Goal: Task Accomplishment & Management: Use online tool/utility

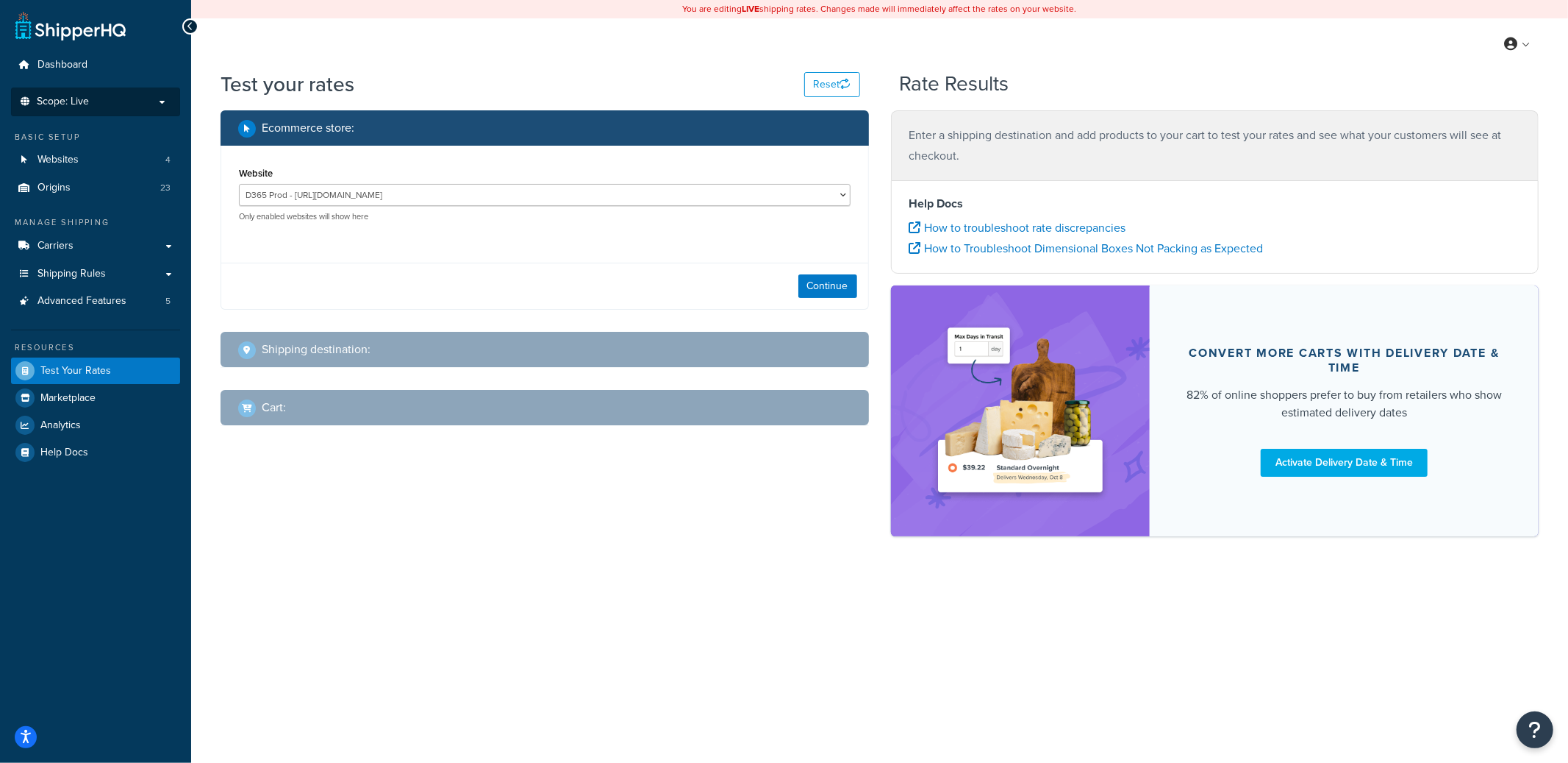
click at [156, 107] on p "Scope: Live" at bounding box center [95, 102] width 155 height 13
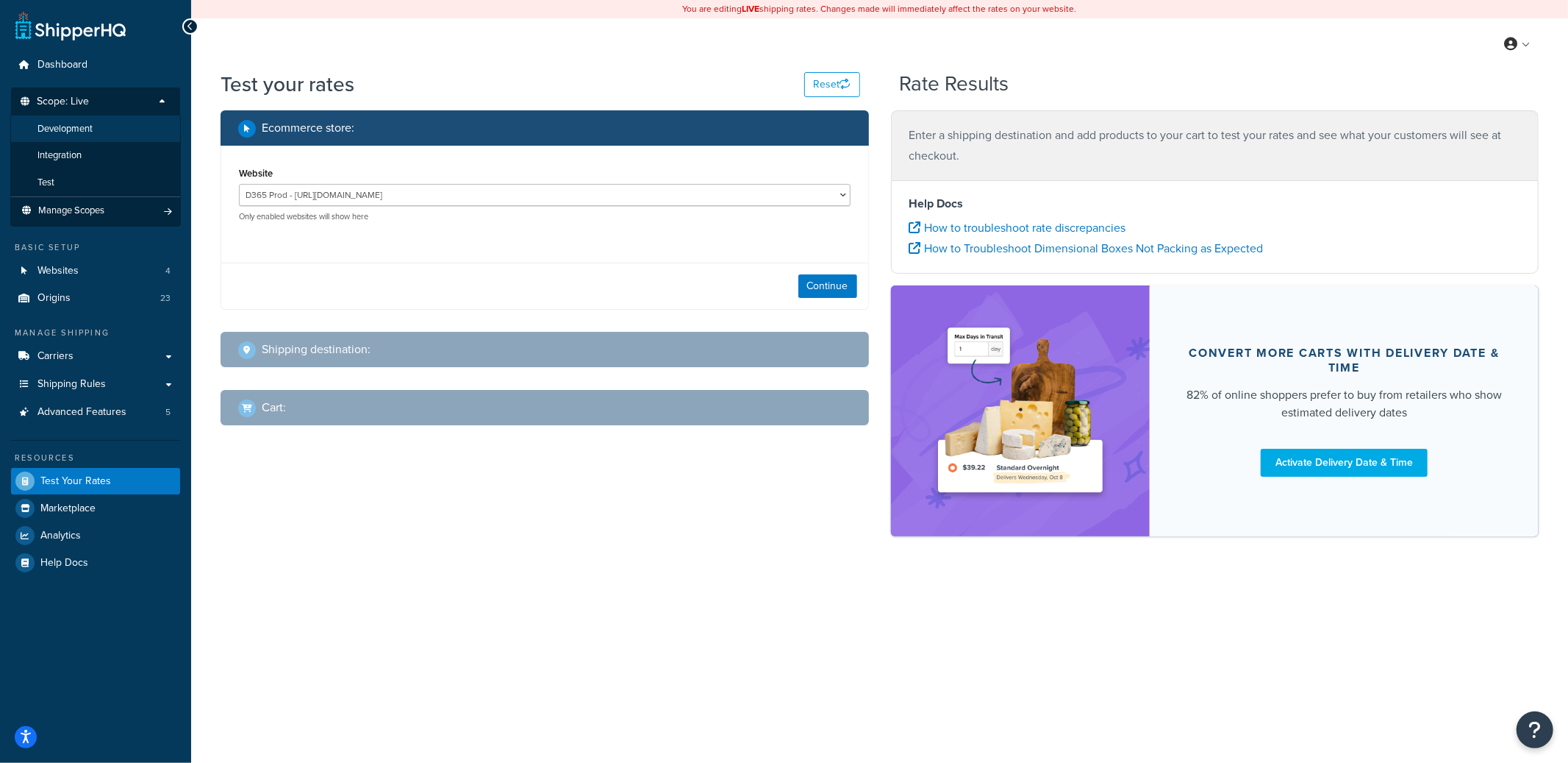
click at [141, 127] on li "Development" at bounding box center [95, 129] width 171 height 27
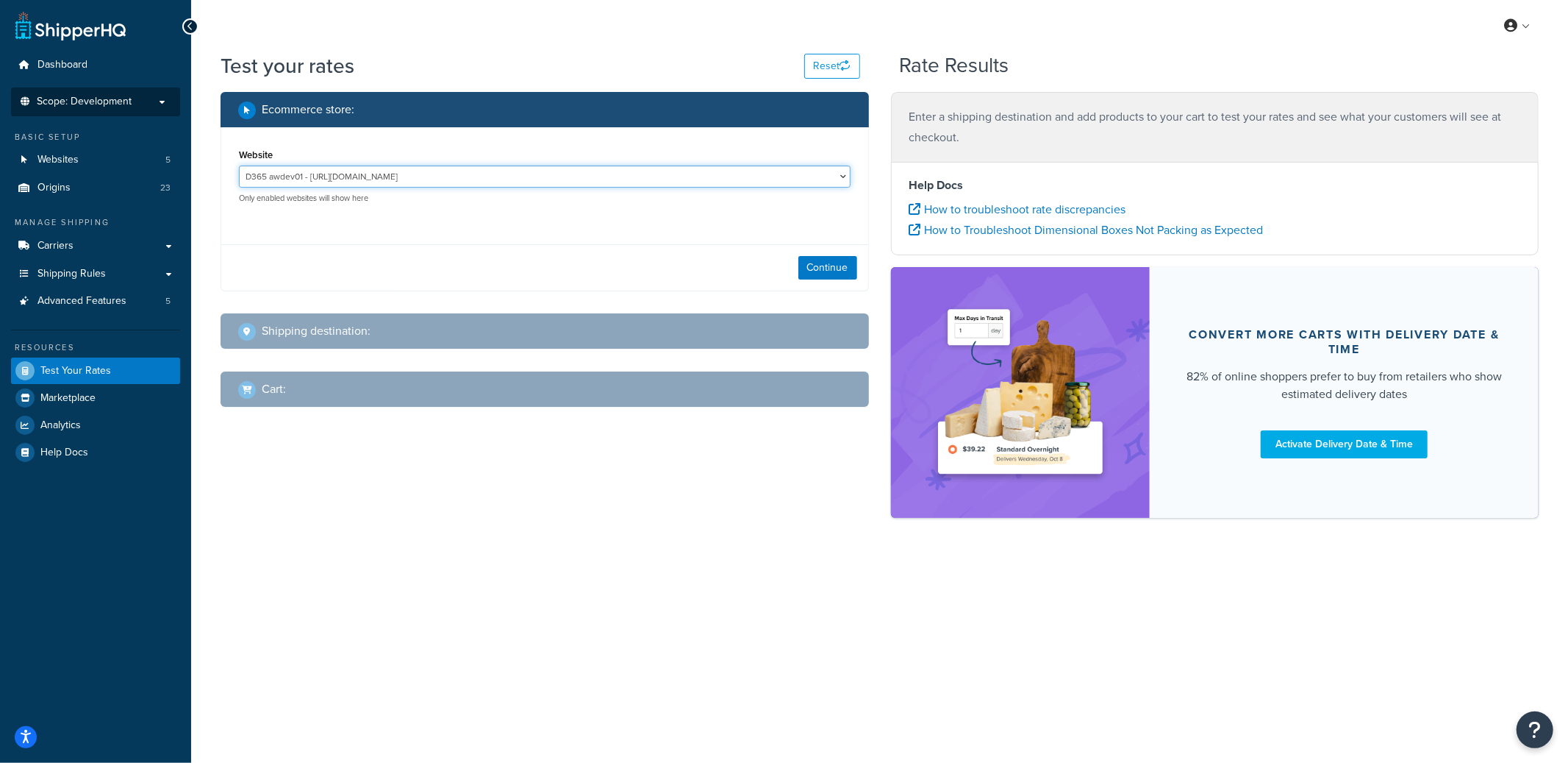
click at [419, 185] on select "D365 awdev01 - https://d365awdev010bb842e63c7cd3fddevaos.axcloud.dynamics.com D…" at bounding box center [544, 177] width 612 height 22
select select "04a11e5f87e803d8754bc02ba3338786"
click at [239, 166] on select "D365 awdev01 - https://d365awdev010bb842e63c7cd3fddevaos.axcloud.dynamics.com D…" at bounding box center [544, 177] width 612 height 22
click at [824, 263] on button "Continue" at bounding box center [827, 268] width 59 height 24
select select "TX"
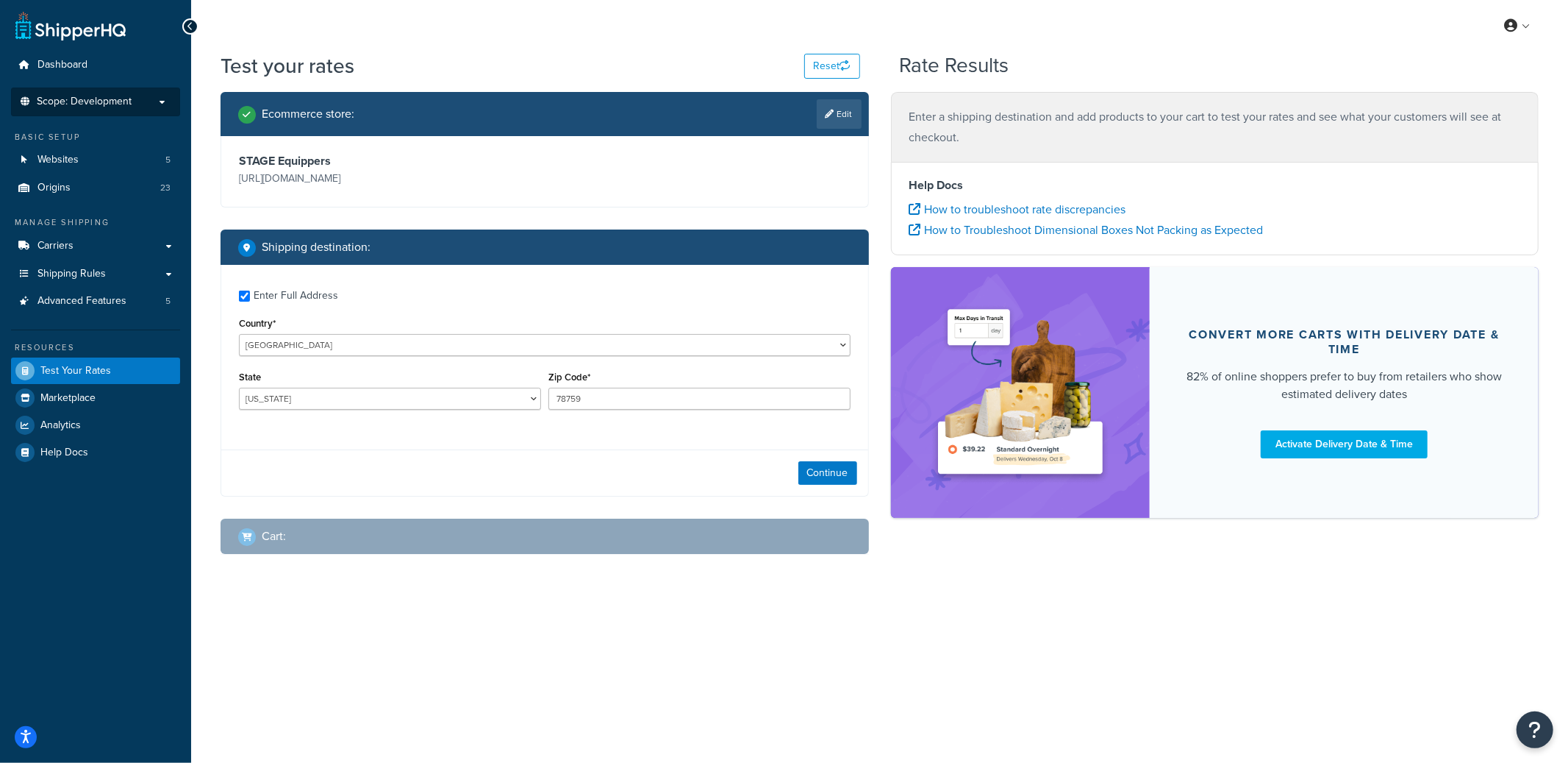
checkbox input "true"
type input "98190"
select select "TN"
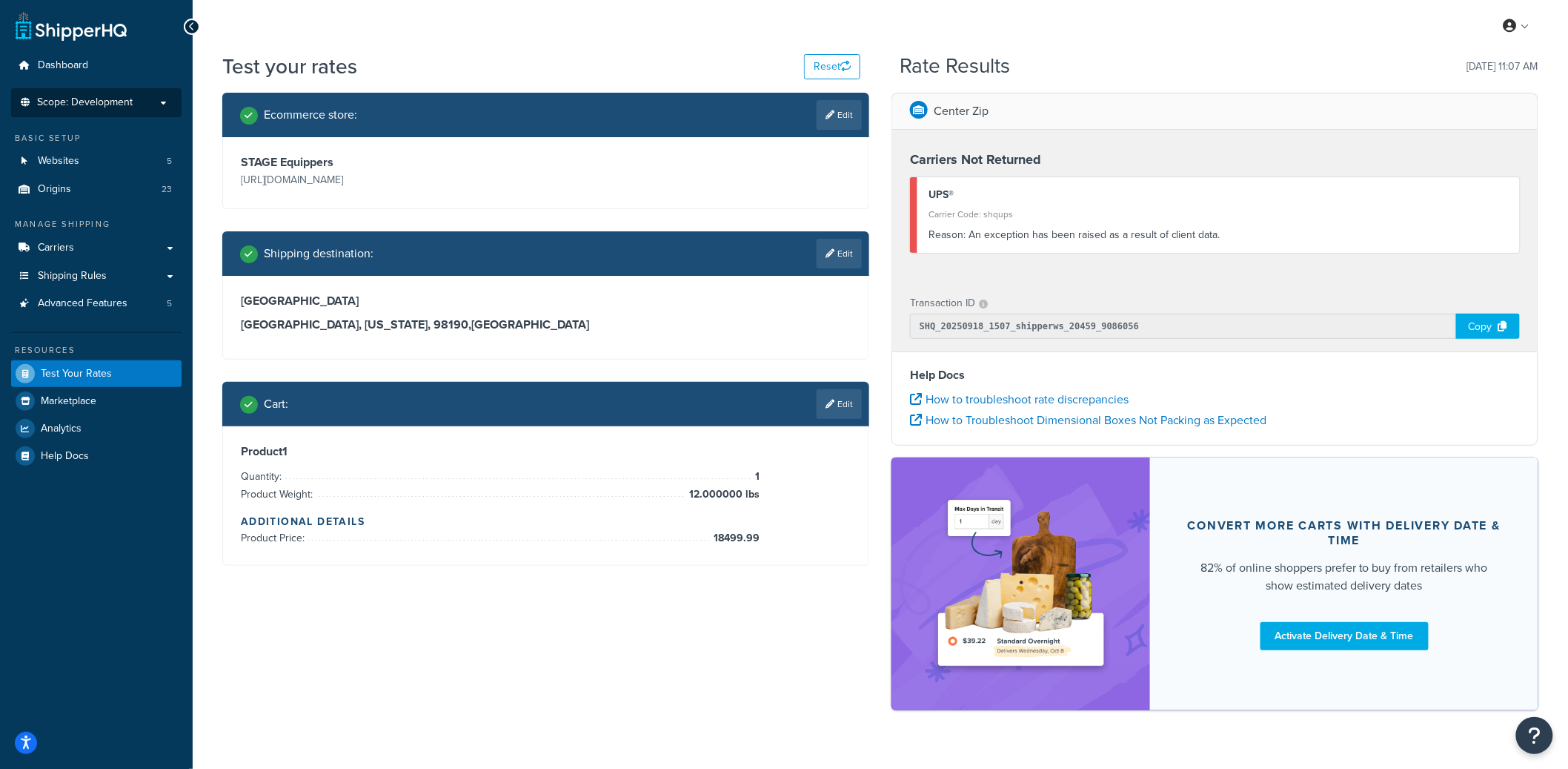
click at [473, 325] on h3 "Nashville, Tennessee, 98190 , United States" at bounding box center [546, 325] width 610 height 15
drag, startPoint x: 240, startPoint y: 304, endPoint x: 350, endPoint y: 326, distance: 112.2
click at [350, 326] on div "21st Avenue South Nashville, Tennessee, 98190 , United States" at bounding box center [546, 317] width 645 height 83
copy div "21st Avenue South Nashville, Tennessee"
click at [289, 332] on h3 "Nashville, Tennessee, 98190 , United States" at bounding box center [546, 325] width 610 height 15
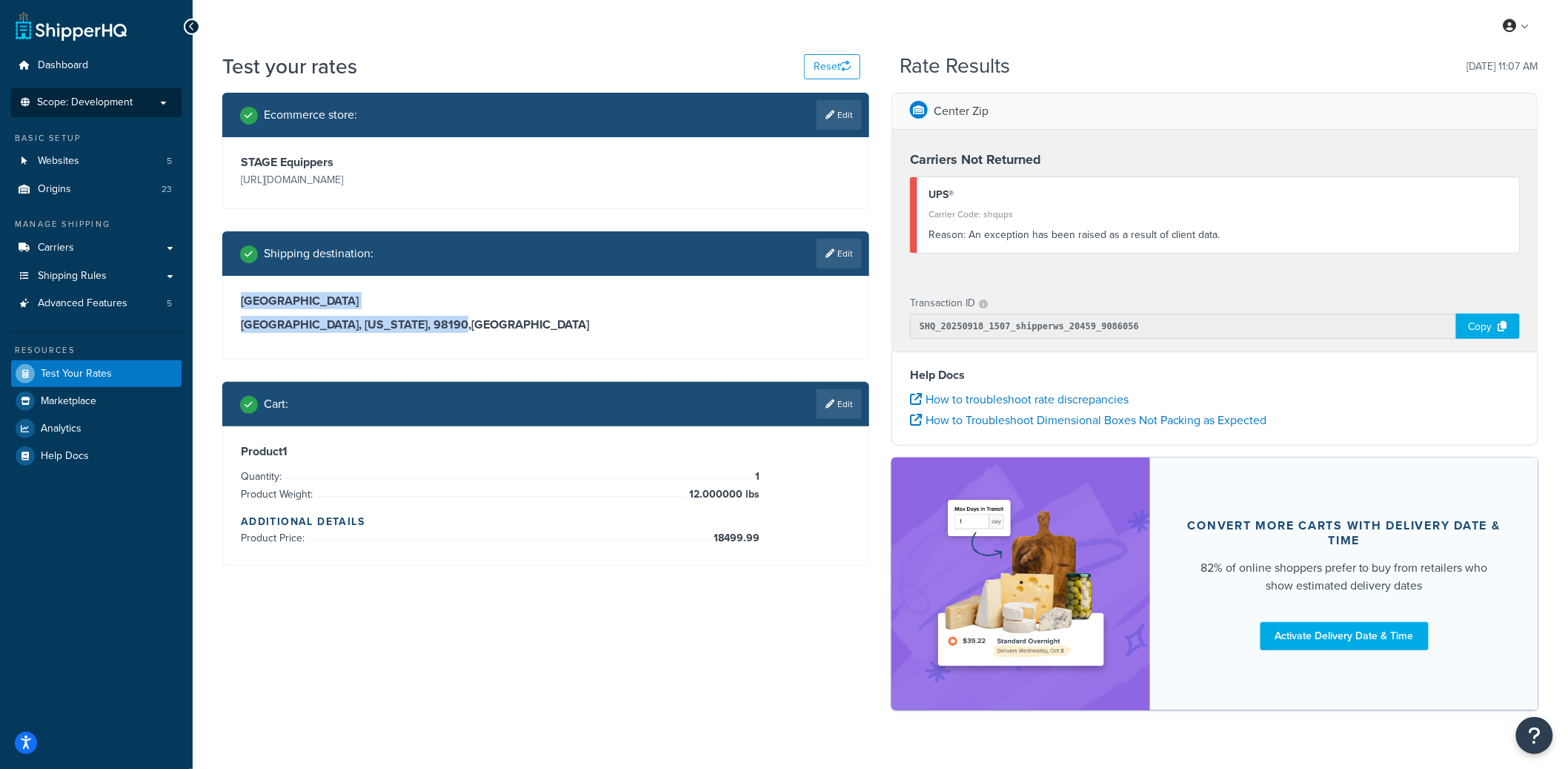
drag, startPoint x: 243, startPoint y: 304, endPoint x: 392, endPoint y: 322, distance: 150.1
click at [392, 322] on div "21st Avenue South Nashville, Tennessee, 98190 , United States" at bounding box center [546, 313] width 610 height 39
copy div "21st Avenue South Nashville, Tennessee, 98190"
click at [819, 266] on link "Edit" at bounding box center [839, 254] width 45 height 30
select select "TN"
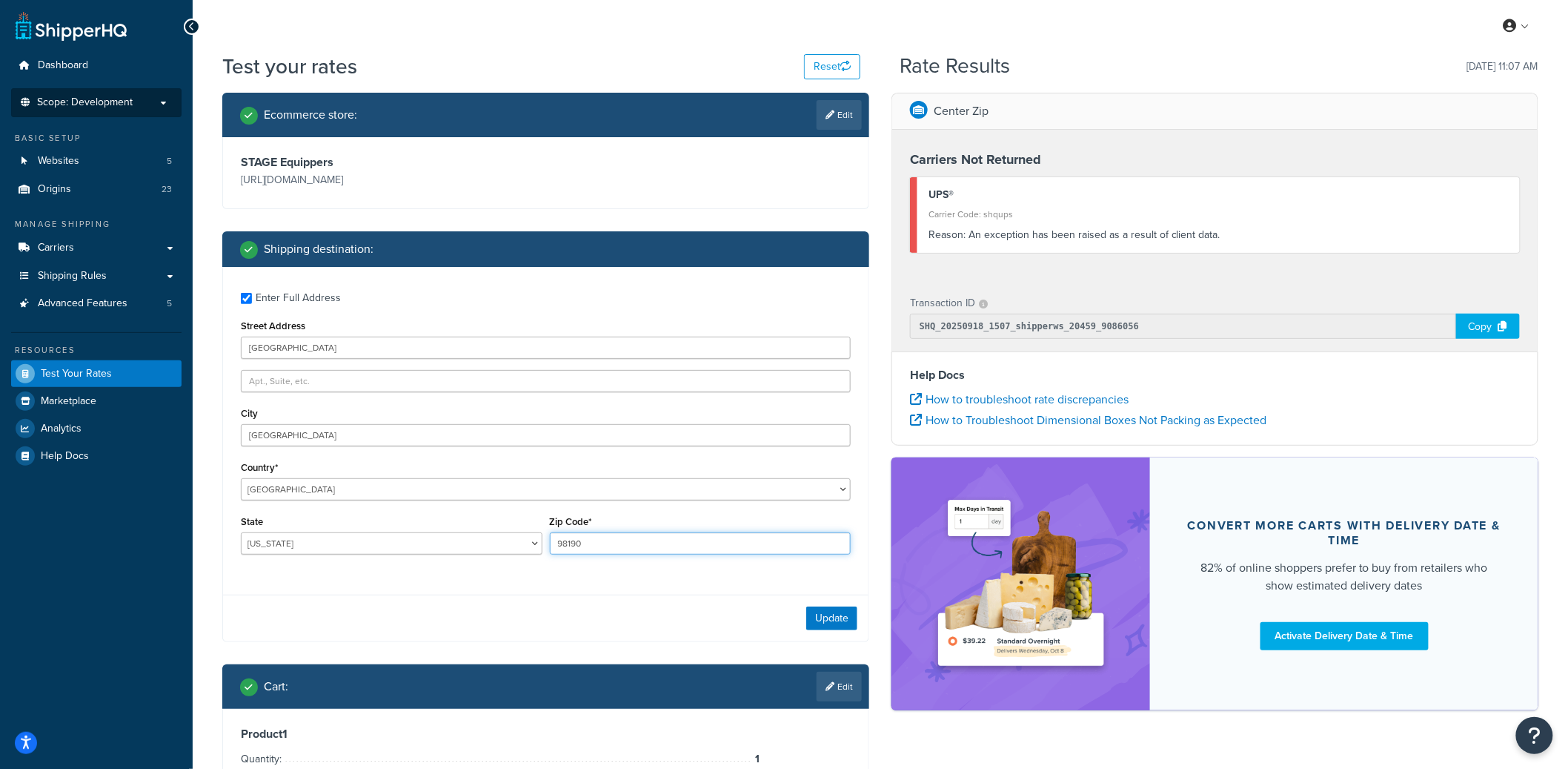
click at [573, 543] on input "98190" at bounding box center [701, 543] width 301 height 22
type input "97212"
click at [825, 617] on button "Update" at bounding box center [831, 619] width 51 height 24
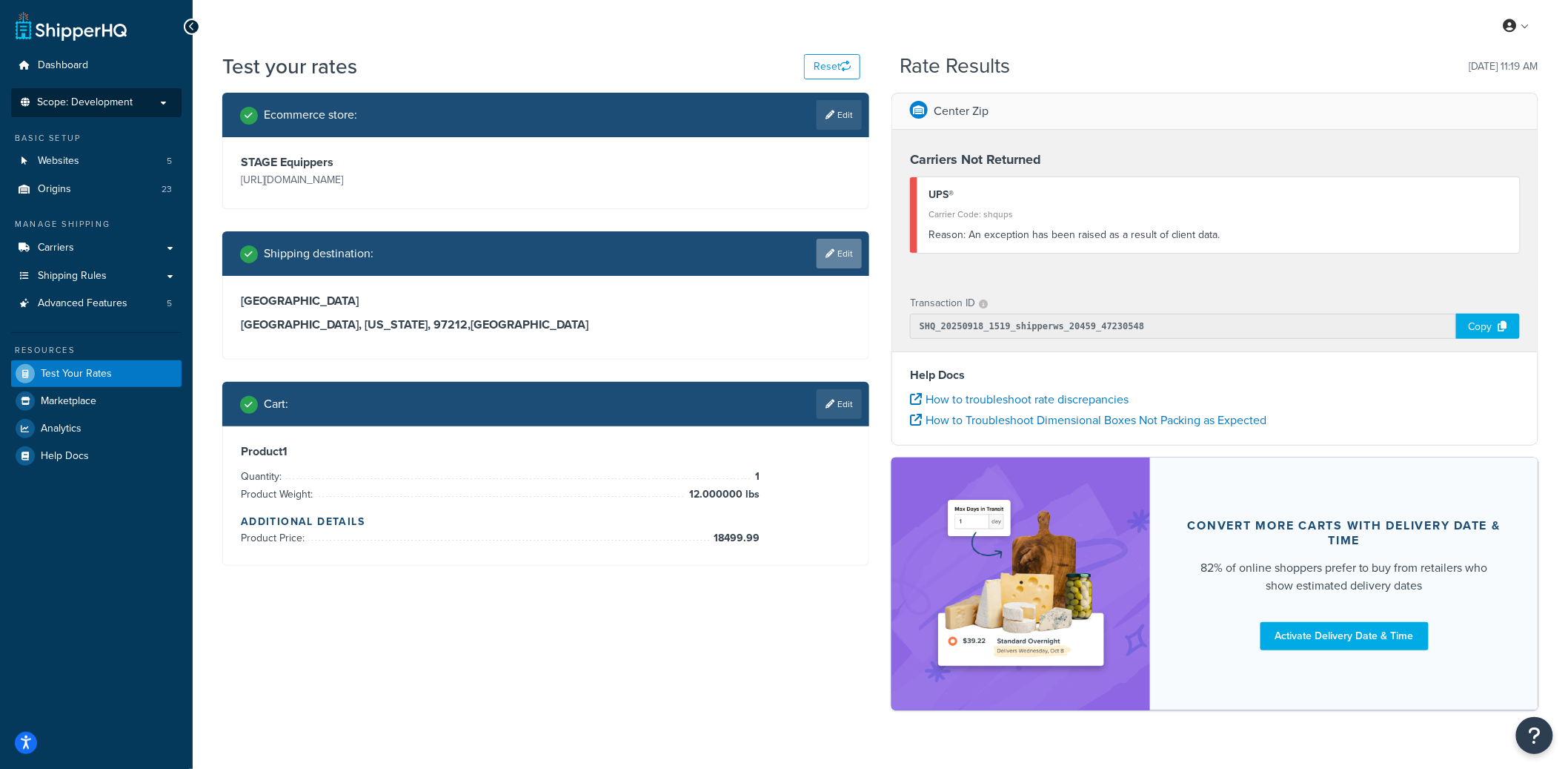
click at [831, 261] on link "Edit" at bounding box center [839, 254] width 45 height 30
select select "TN"
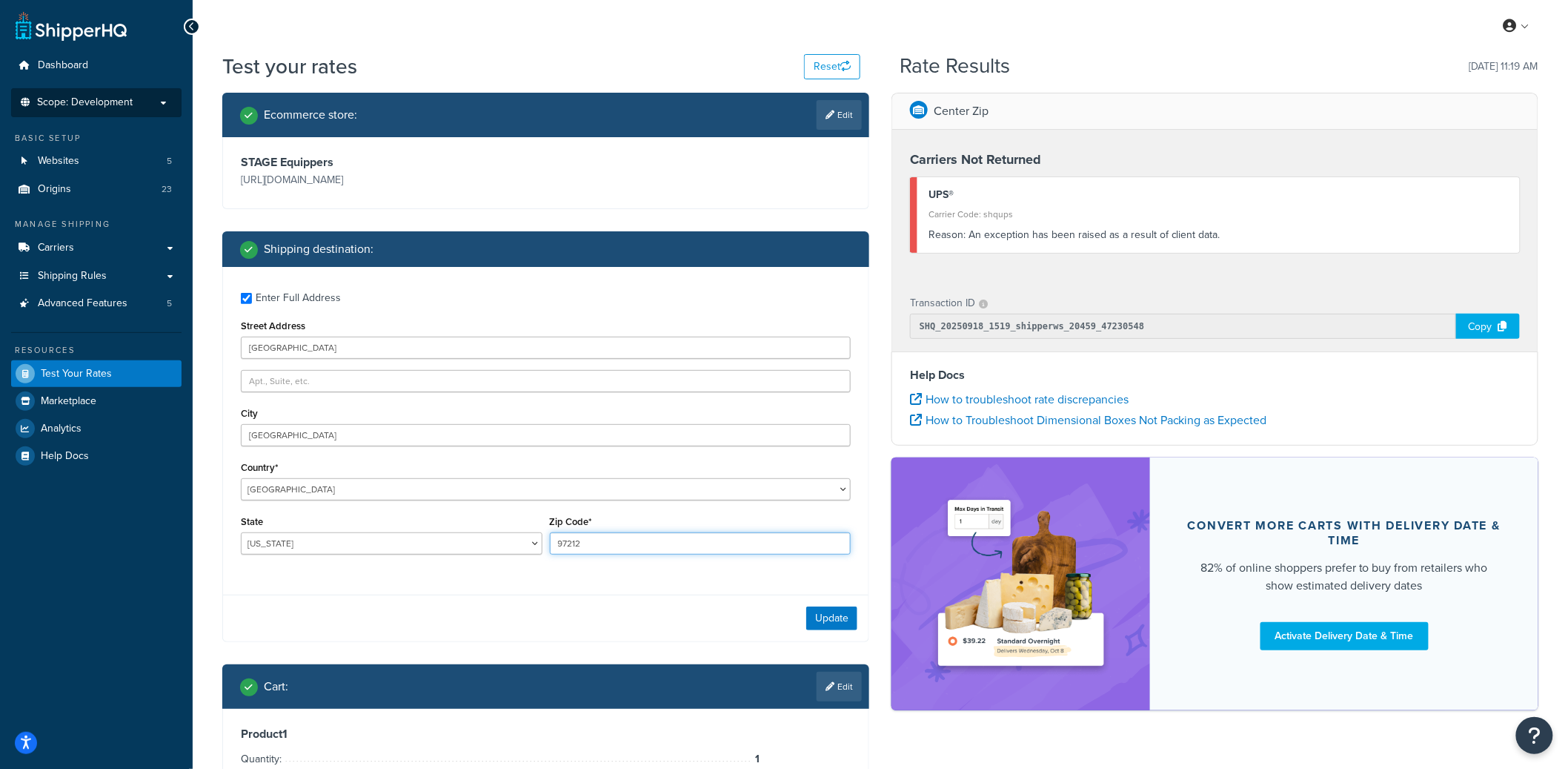
click at [588, 551] on input "97212" at bounding box center [701, 543] width 301 height 22
click at [588, 550] on input "97212" at bounding box center [701, 543] width 301 height 22
type input "37212"
click at [835, 618] on button "Update" at bounding box center [831, 619] width 51 height 24
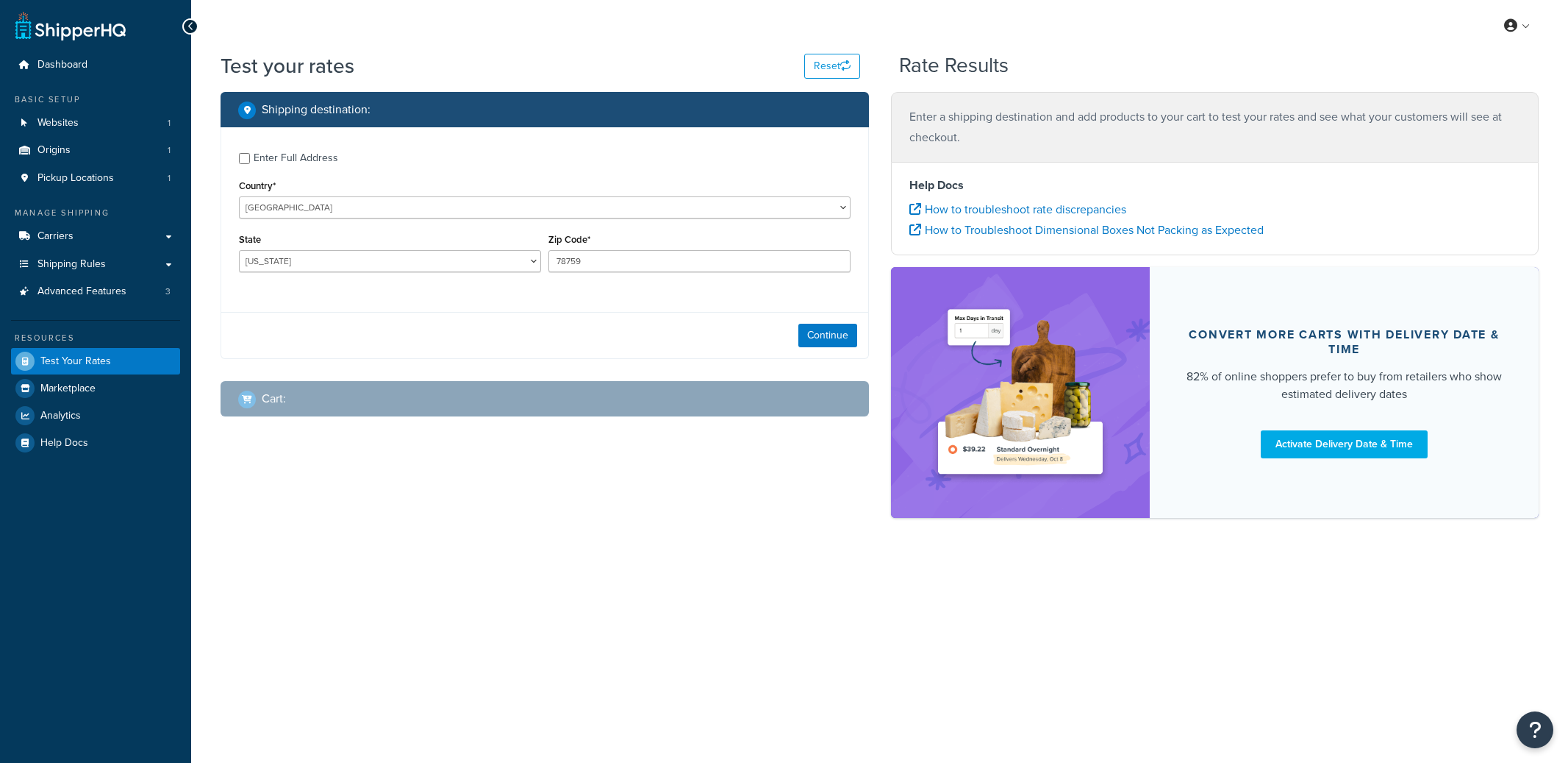
select select "TX"
checkbox input "true"
type input "3352"
select select "AU"
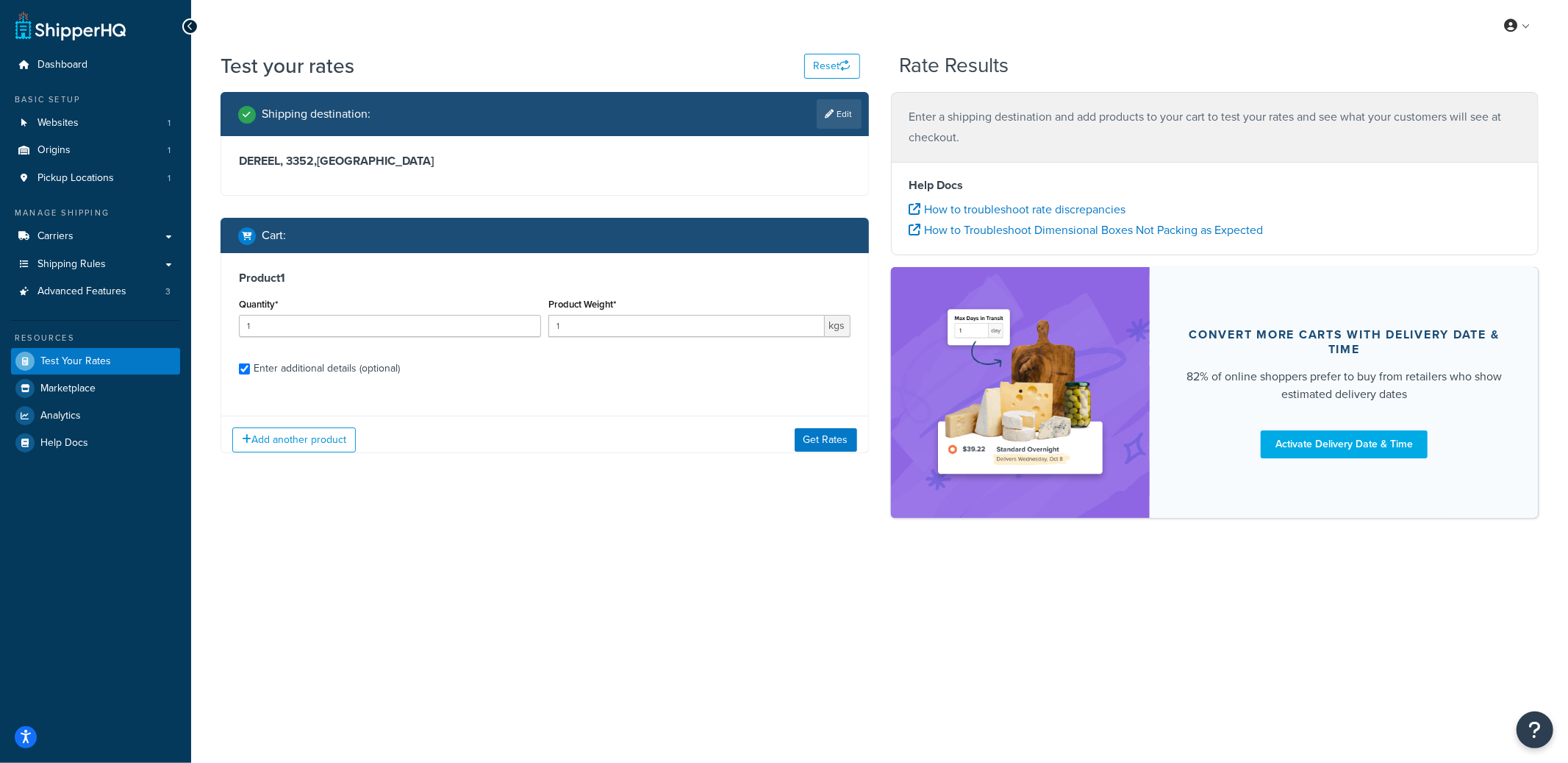
checkbox input "true"
type input "0.07"
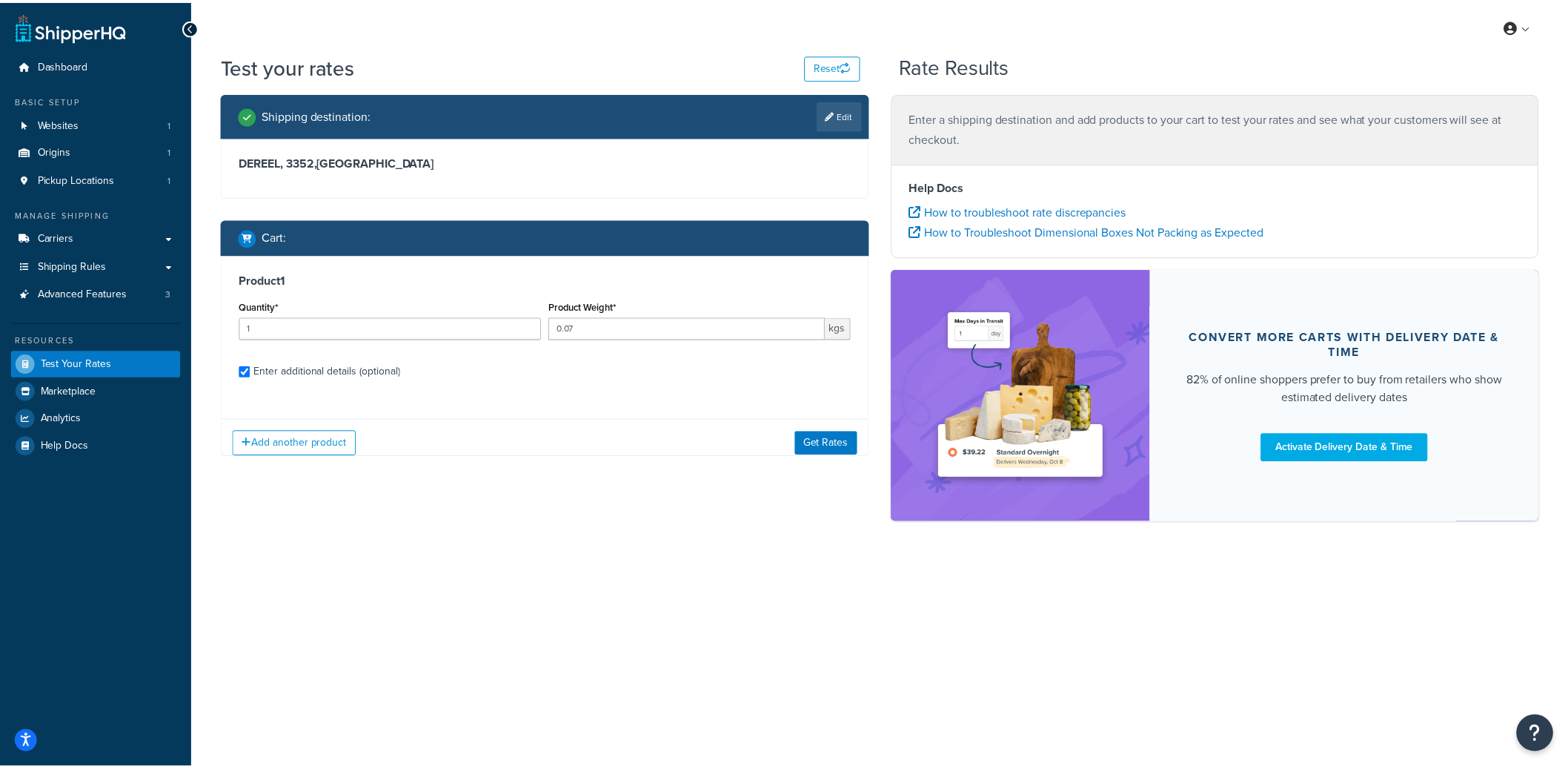
scroll to position [141, 0]
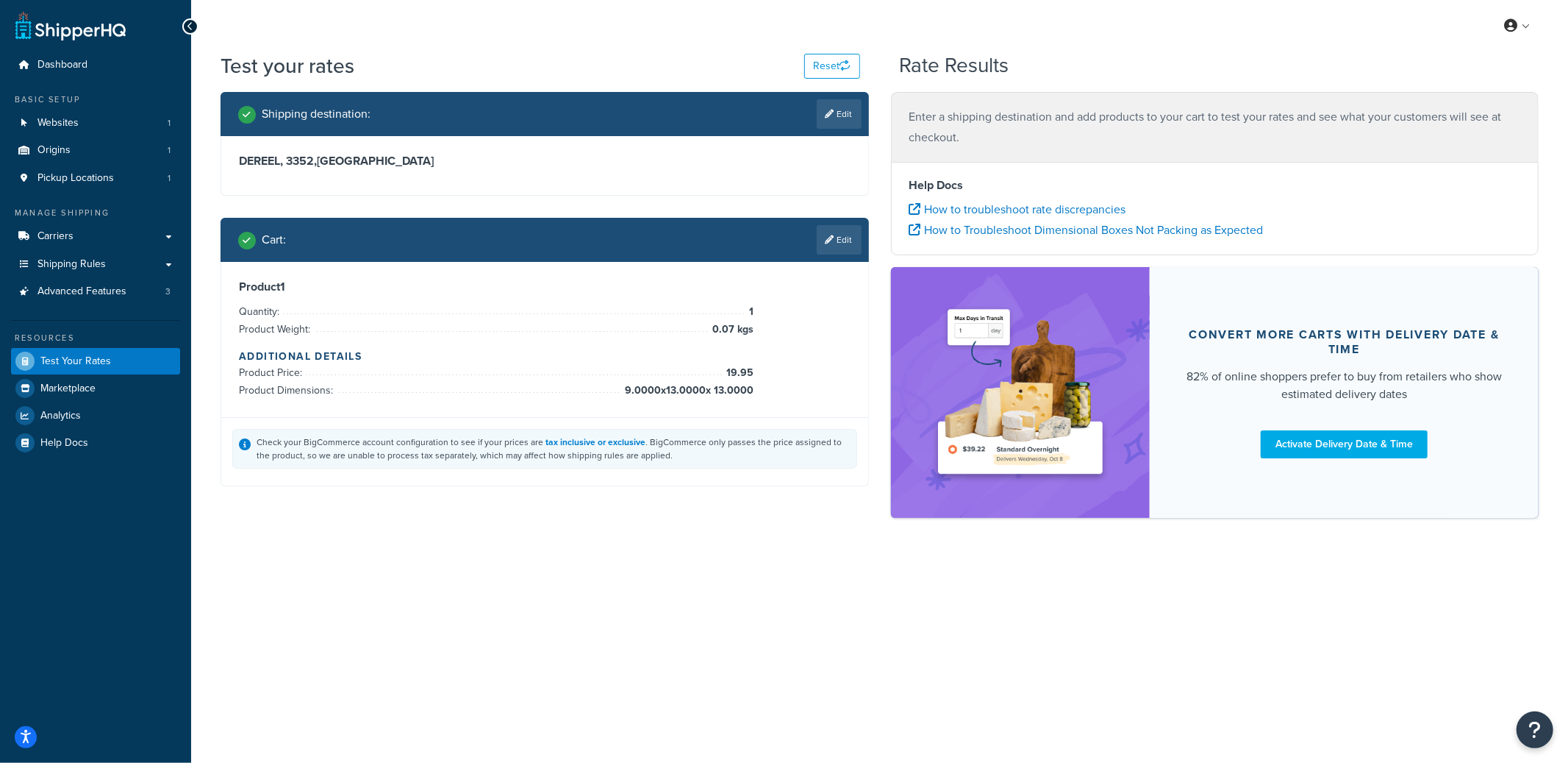
type input "TX"
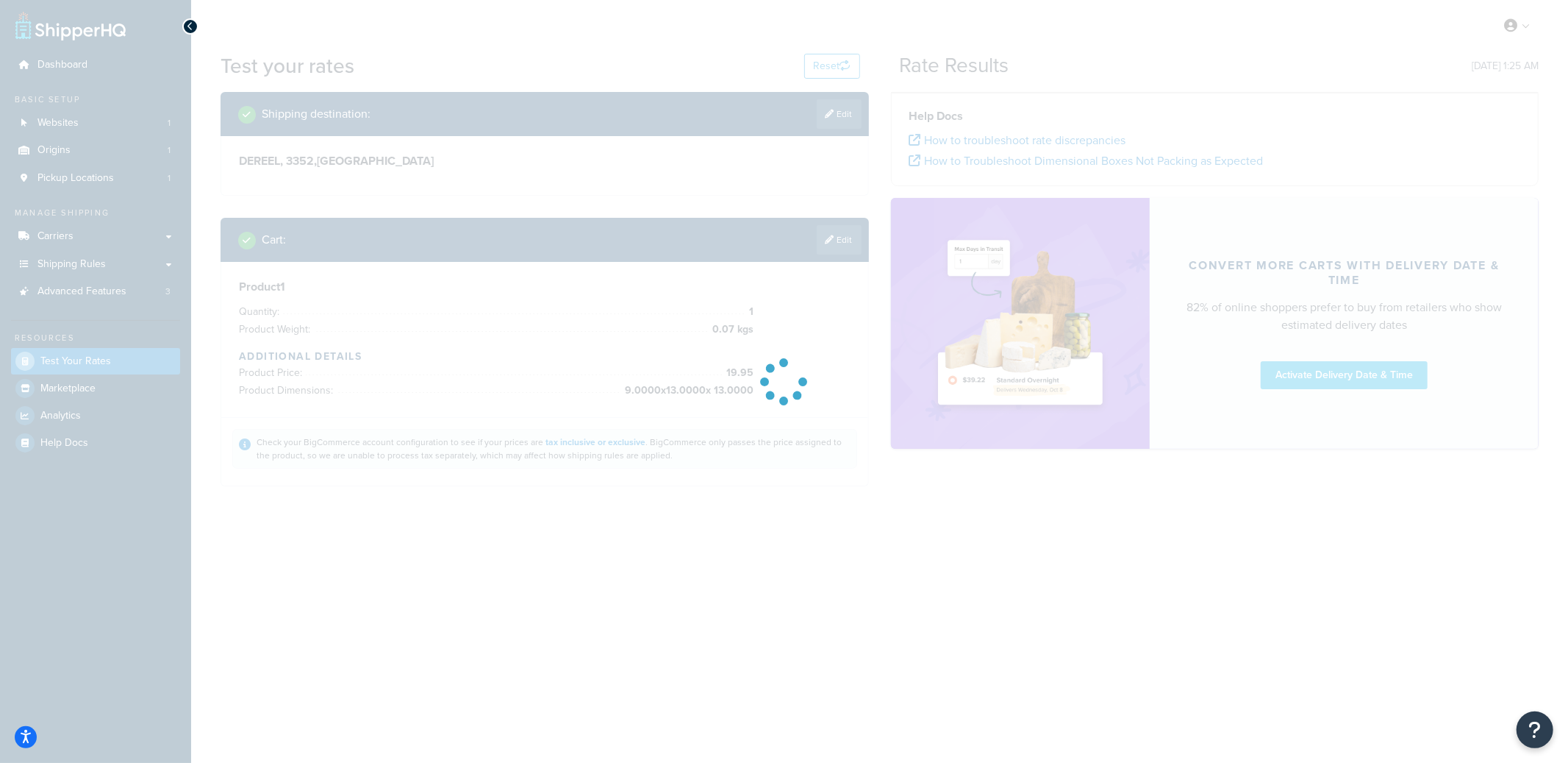
type input "ACT"
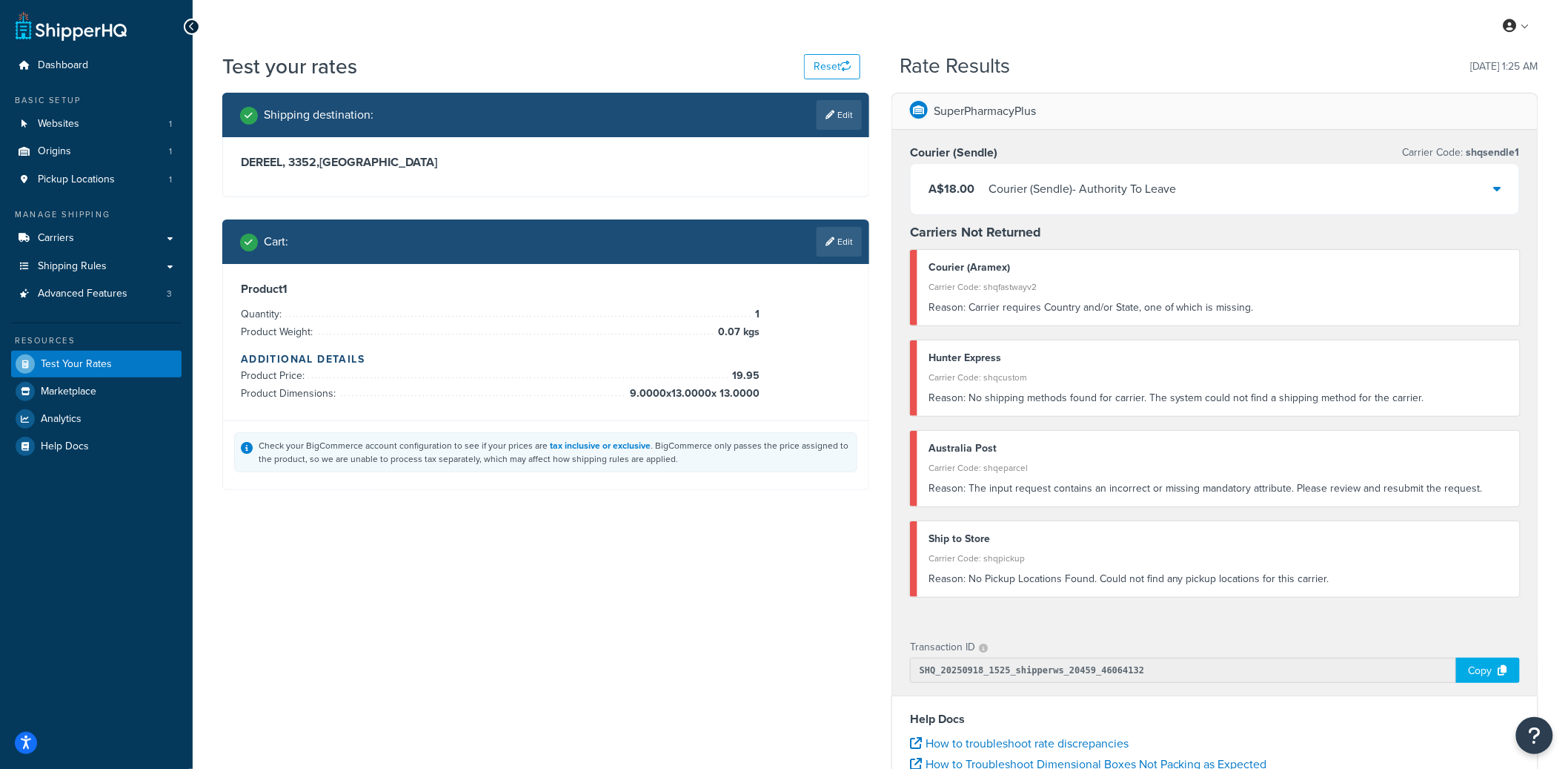
click at [1076, 198] on div "Courier (Sendle) - Authority To Leave" at bounding box center [1082, 189] width 187 height 21
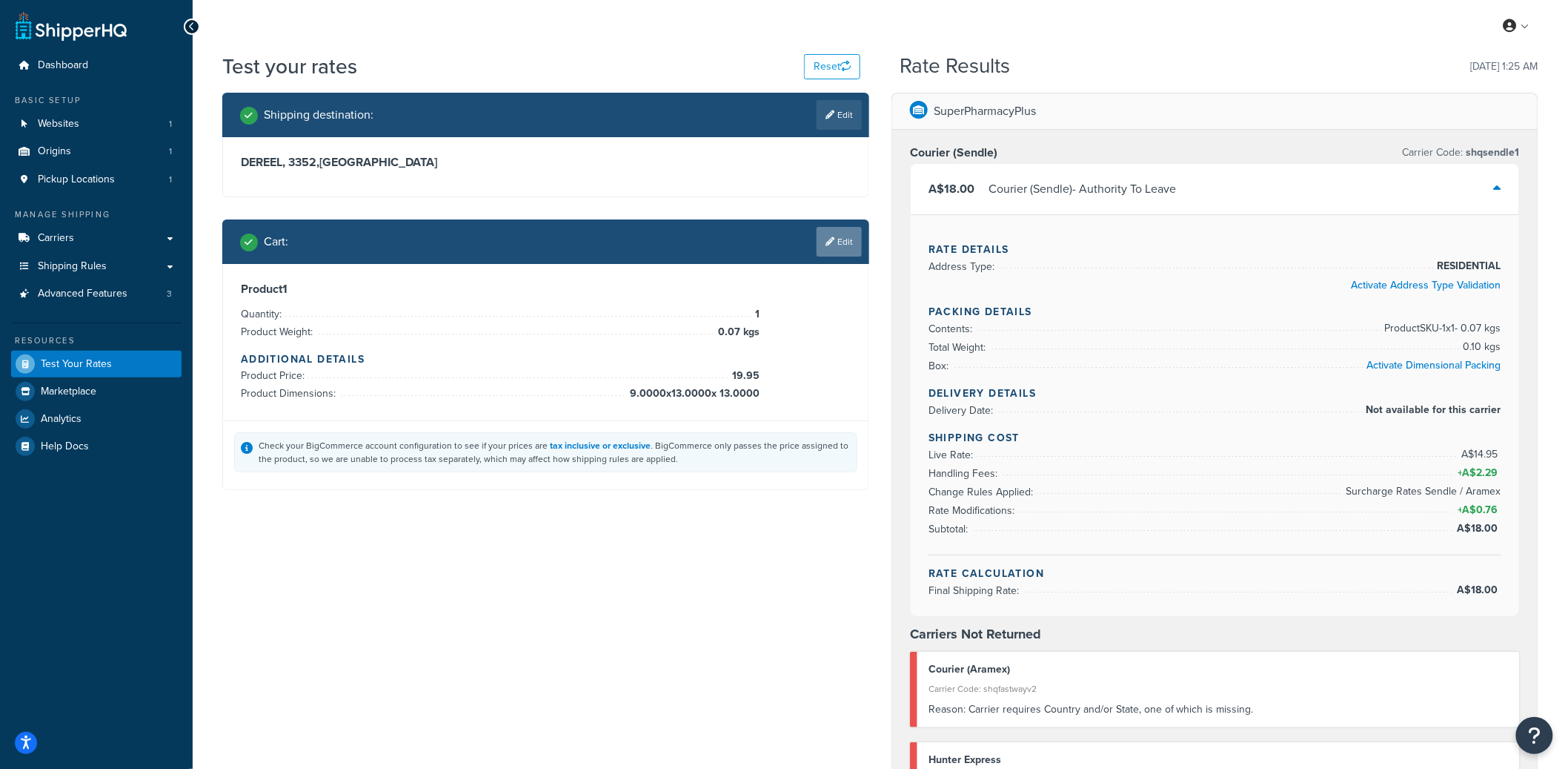
click at [827, 245] on icon at bounding box center [831, 242] width 9 height 9
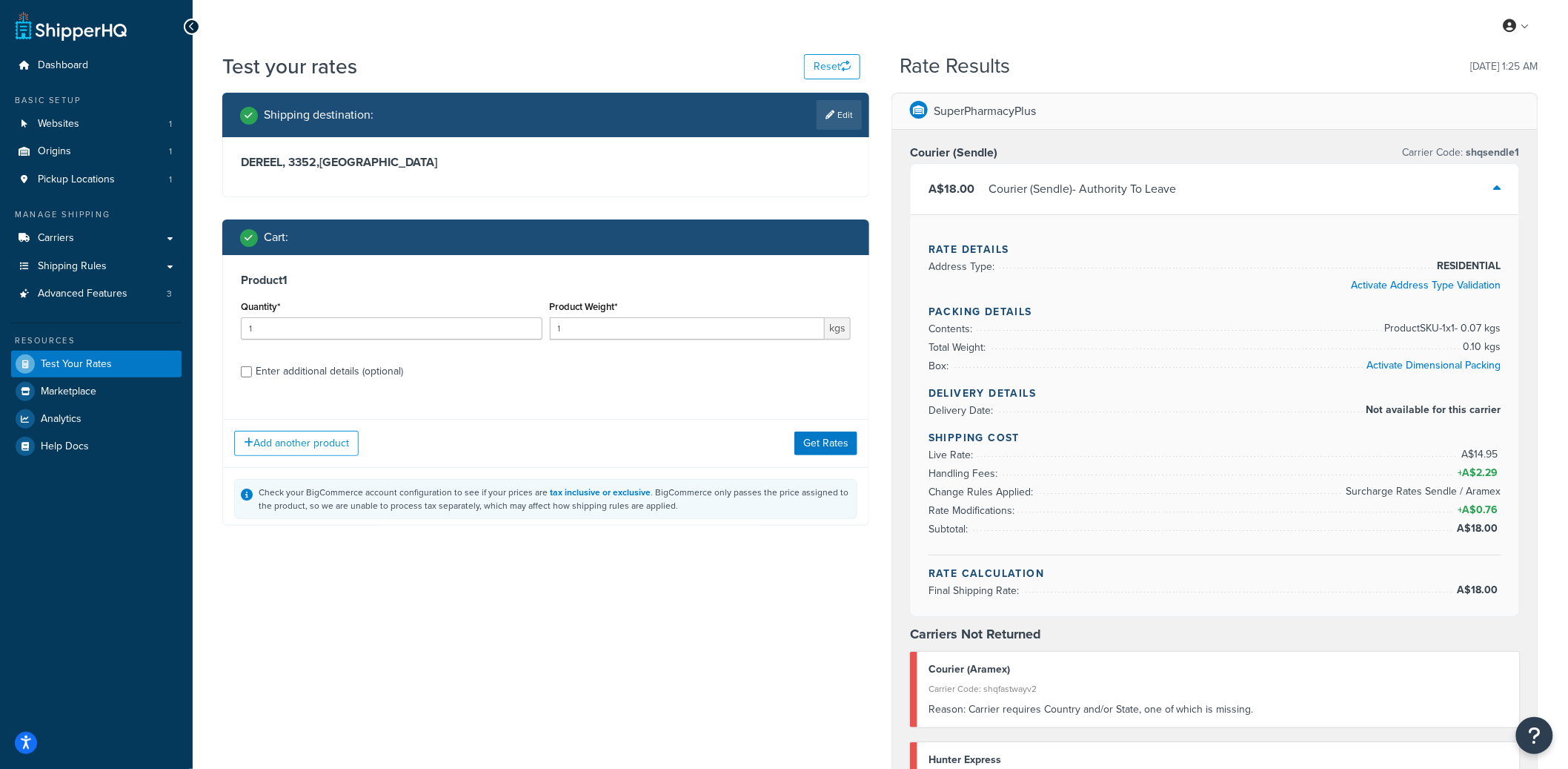
scroll to position [0, 0]
click at [369, 367] on div "Enter additional details (optional)" at bounding box center [329, 372] width 147 height 21
click at [252, 367] on input "Enter additional details (optional)" at bounding box center [246, 372] width 11 height 11
checkbox input "true"
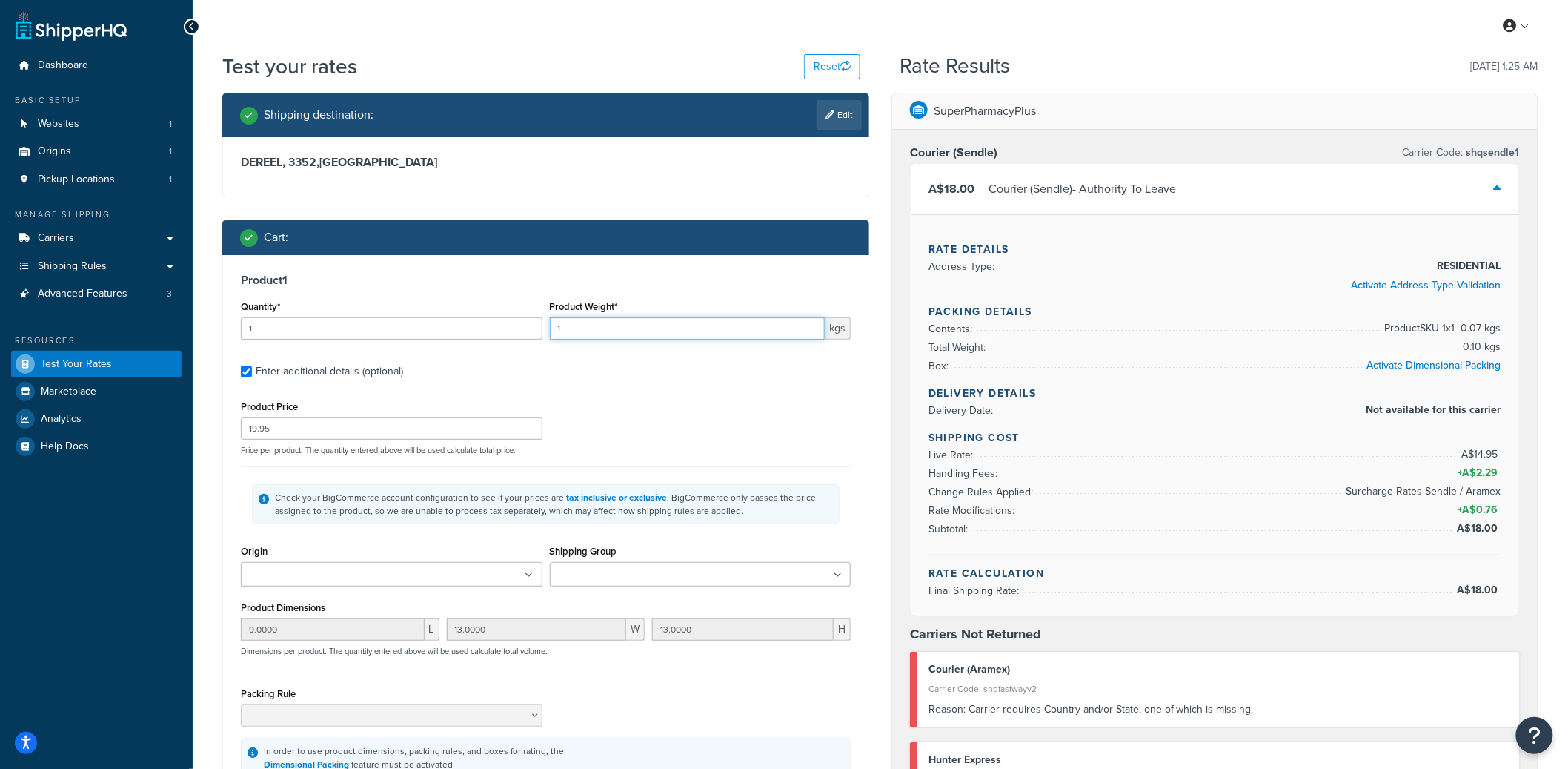
click at [590, 330] on input "1" at bounding box center [688, 328] width 276 height 22
drag, startPoint x: 590, startPoint y: 330, endPoint x: 547, endPoint y: 330, distance: 43.0
click at [547, 330] on div "Product Weight* 1 kgs" at bounding box center [701, 324] width 309 height 54
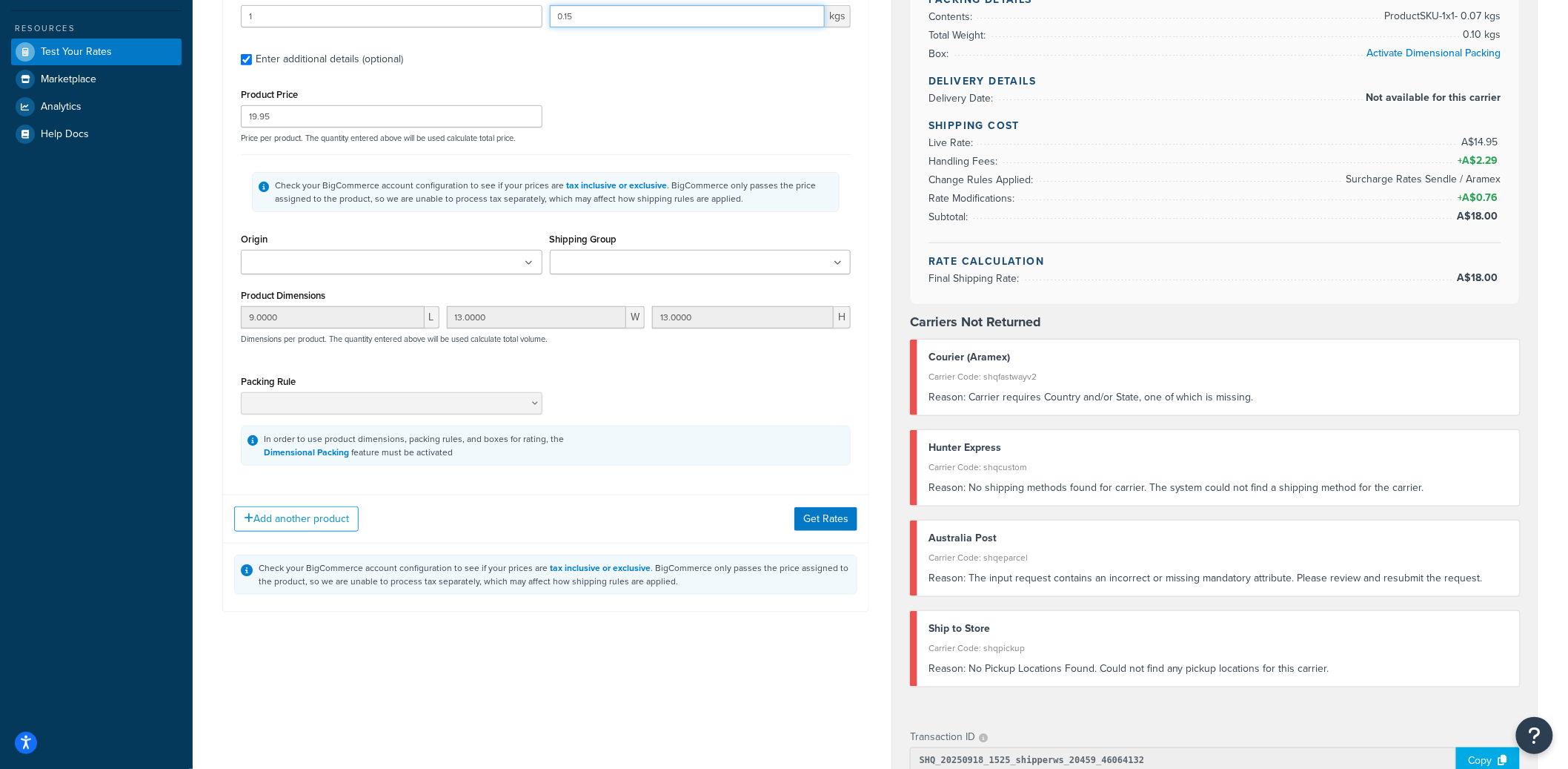
scroll to position [331, 0]
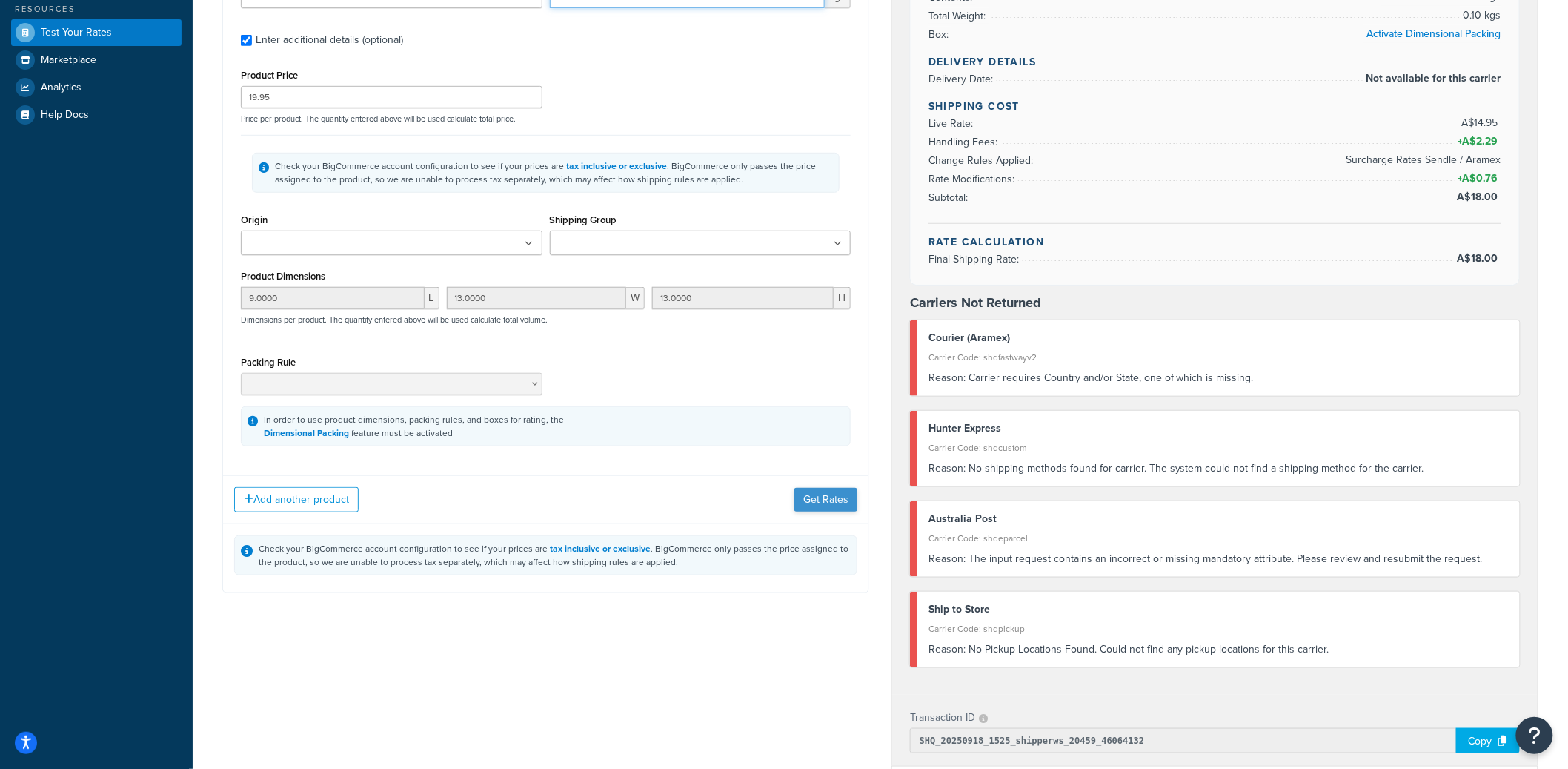
type input "0.15"
click at [808, 495] on button "Get Rates" at bounding box center [826, 500] width 63 height 24
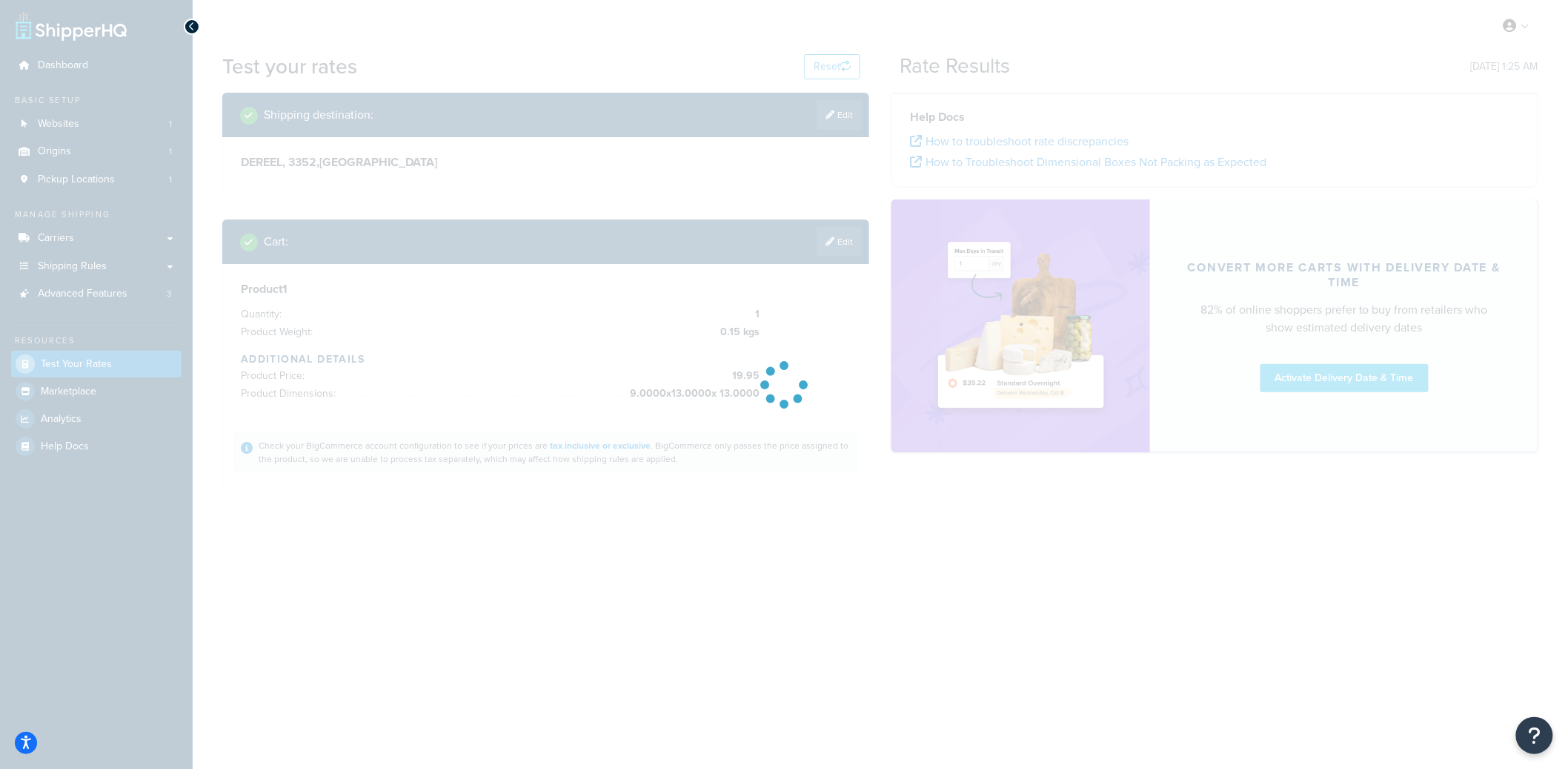
scroll to position [0, 0]
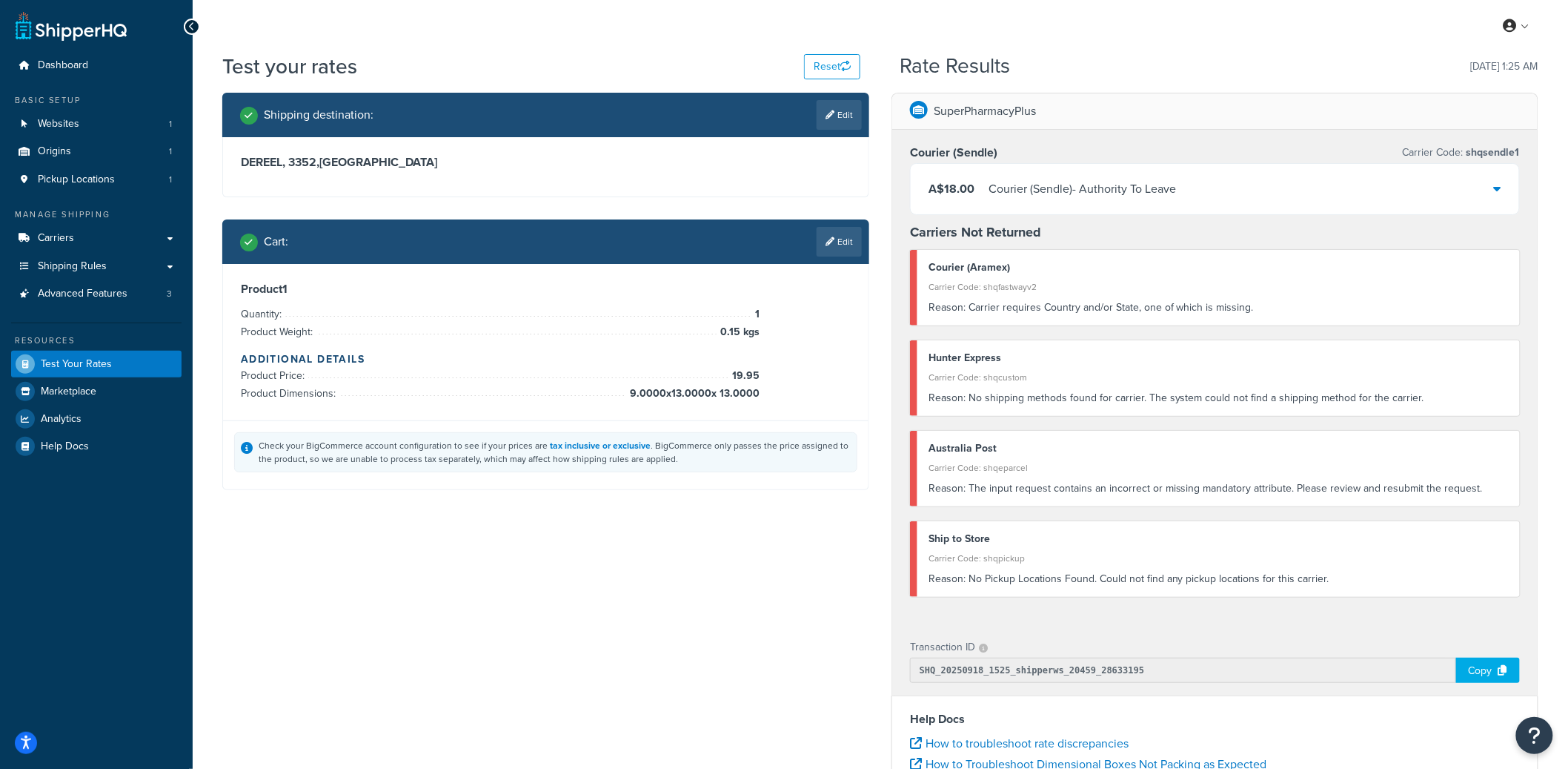
click at [1021, 191] on div "Courier (Sendle) - Authority To Leave" at bounding box center [1082, 189] width 187 height 21
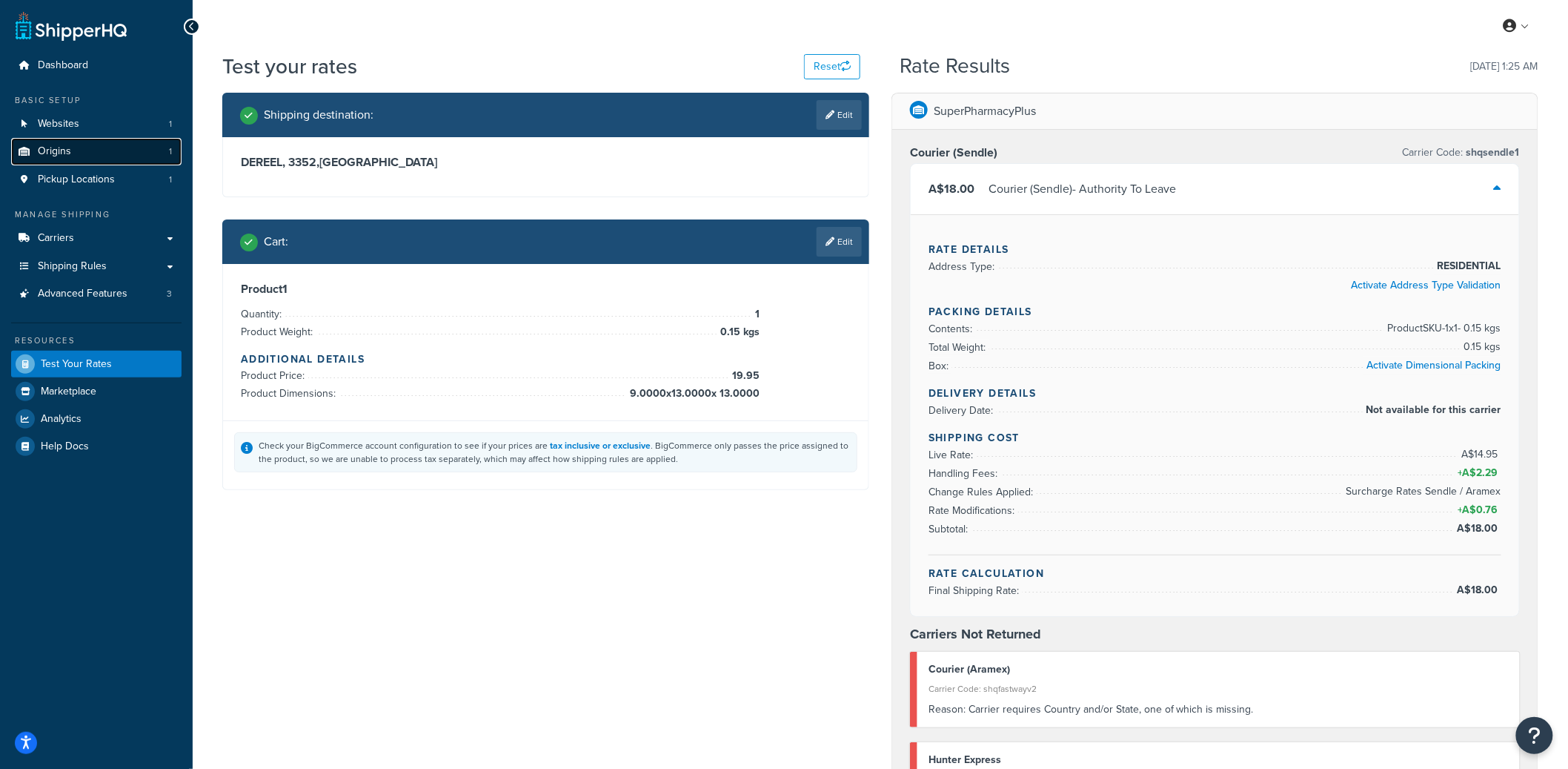
drag, startPoint x: 115, startPoint y: 149, endPoint x: 127, endPoint y: 139, distance: 15.6
click at [1500, 156] on span "shqsendle1" at bounding box center [1491, 152] width 56 height 16
copy span "shqsendle1"
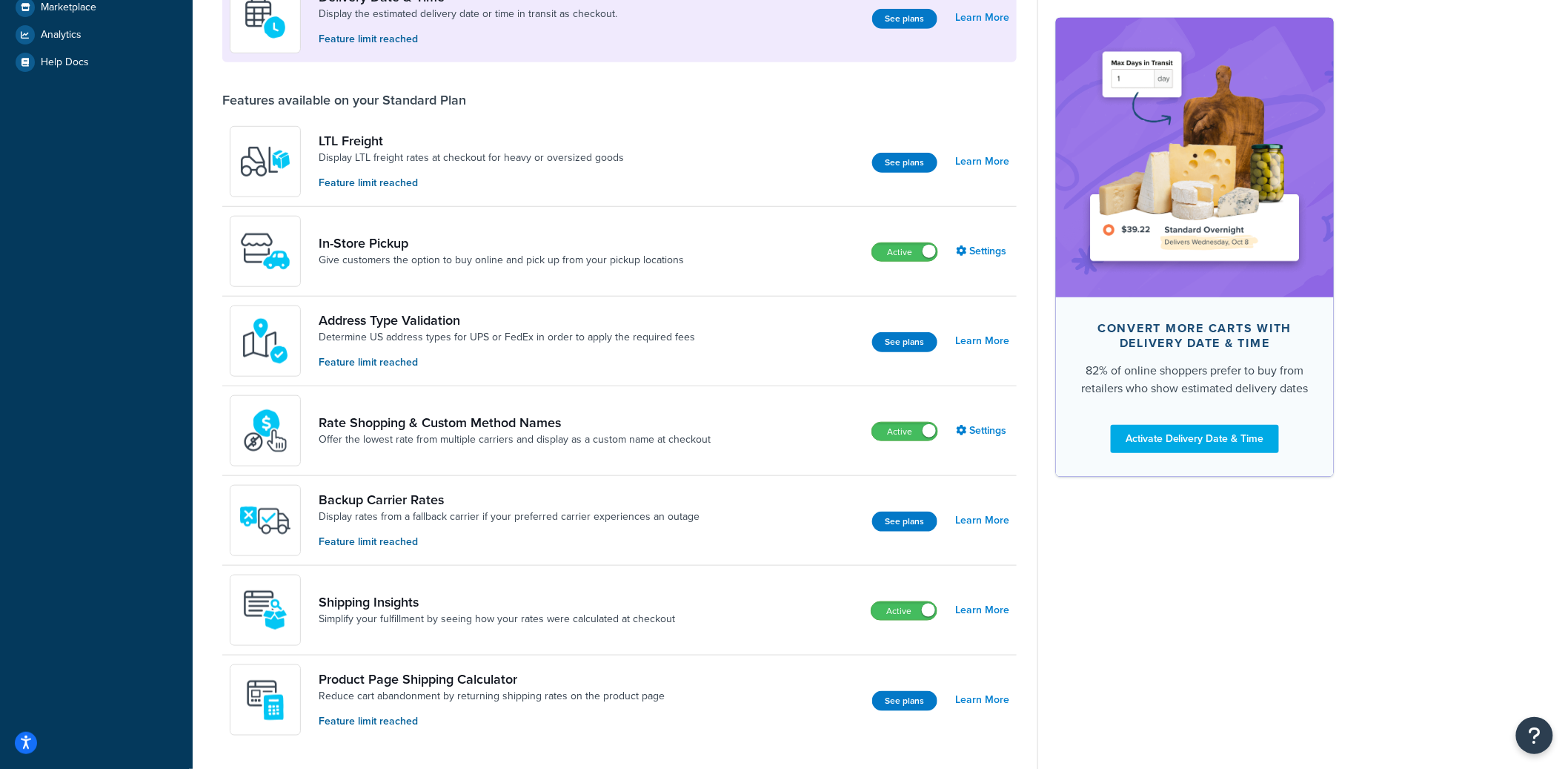
scroll to position [384, 0]
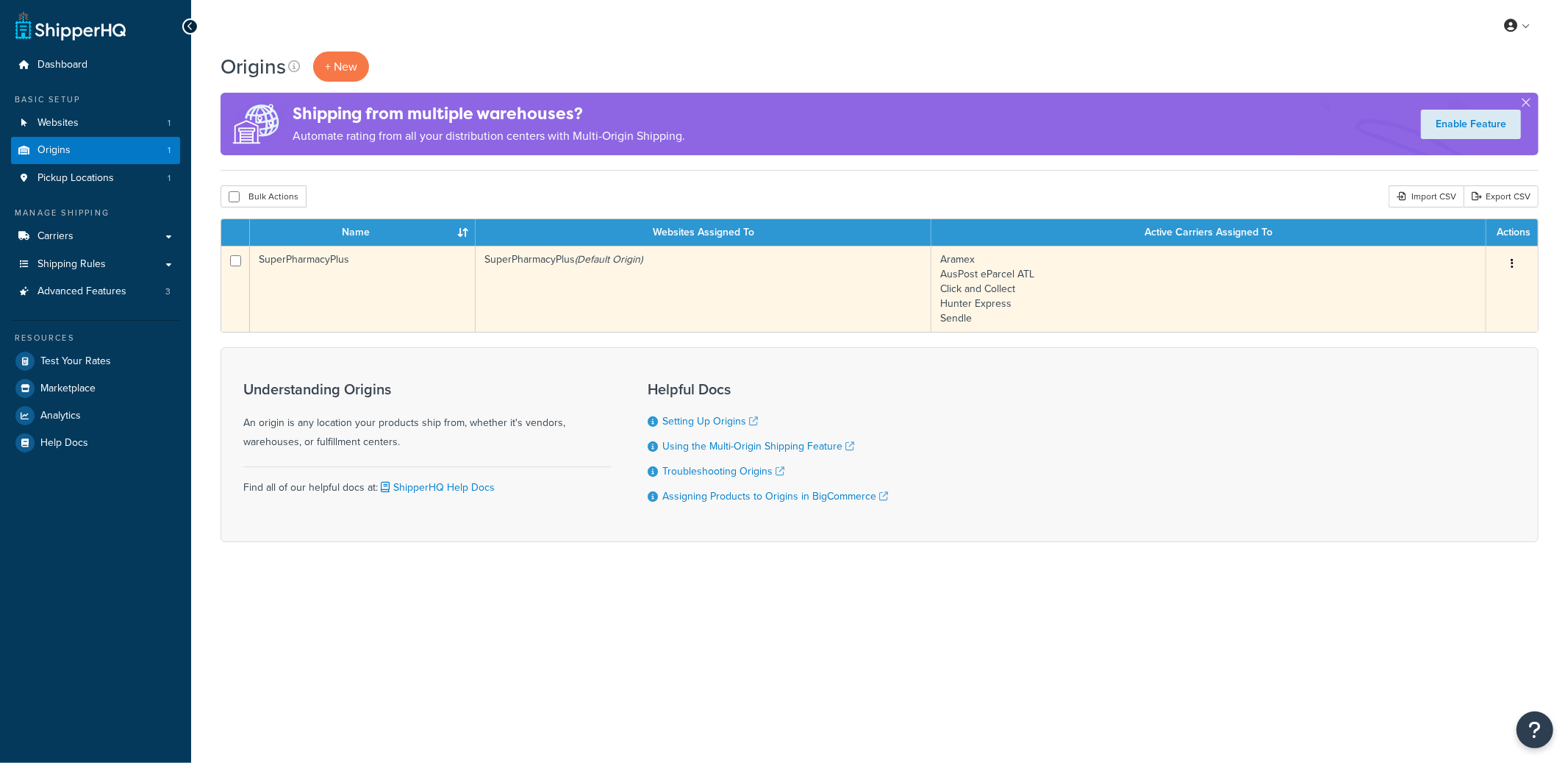
click at [485, 310] on td "SuperPharmacyPlus (Default Origin)" at bounding box center [703, 289] width 456 height 86
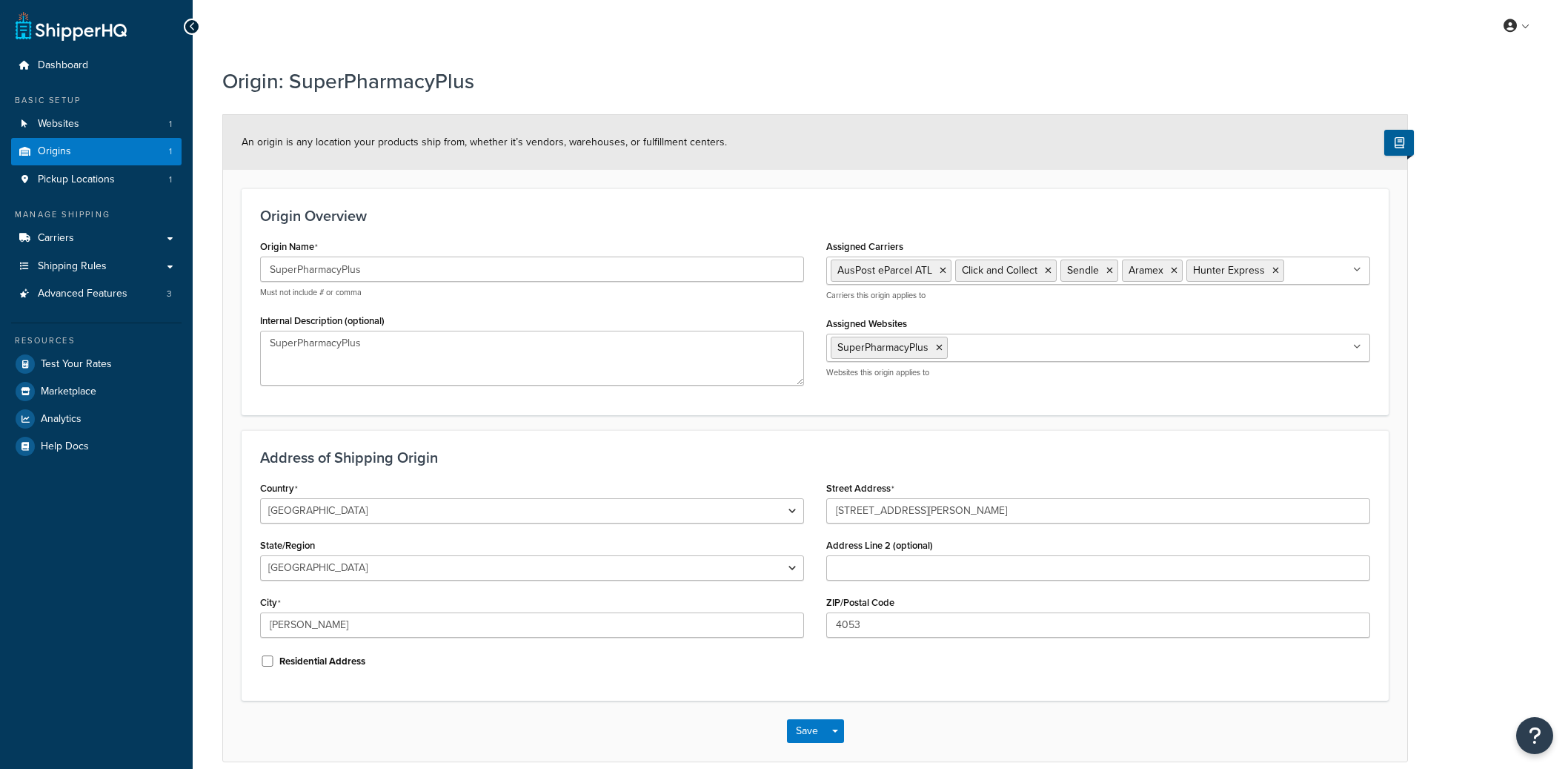
select select "1013"
select select "176"
